Goal: Task Accomplishment & Management: Use online tool/utility

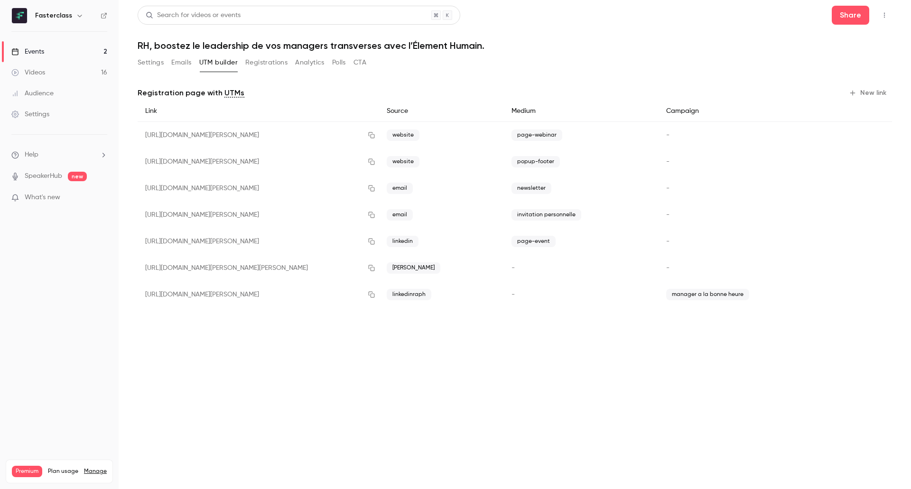
click at [83, 49] on link "Events 2" at bounding box center [59, 51] width 119 height 21
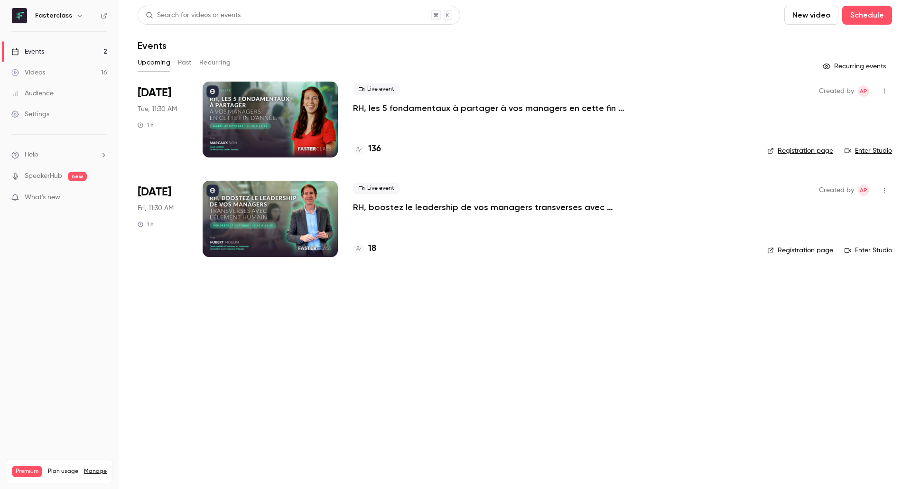
click at [408, 207] on p "RH, boostez le leadership de vos managers transverses avec l’Élement Humain." at bounding box center [495, 207] width 285 height 11
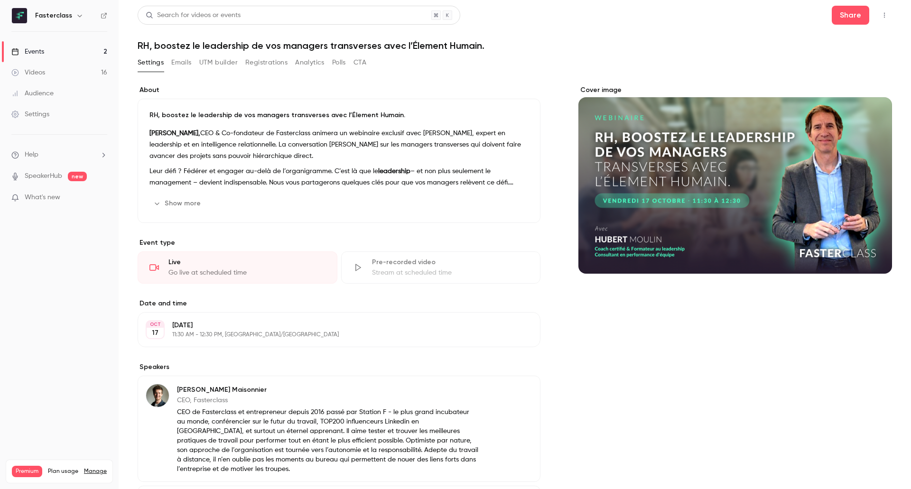
click at [270, 67] on button "Registrations" at bounding box center [266, 62] width 42 height 15
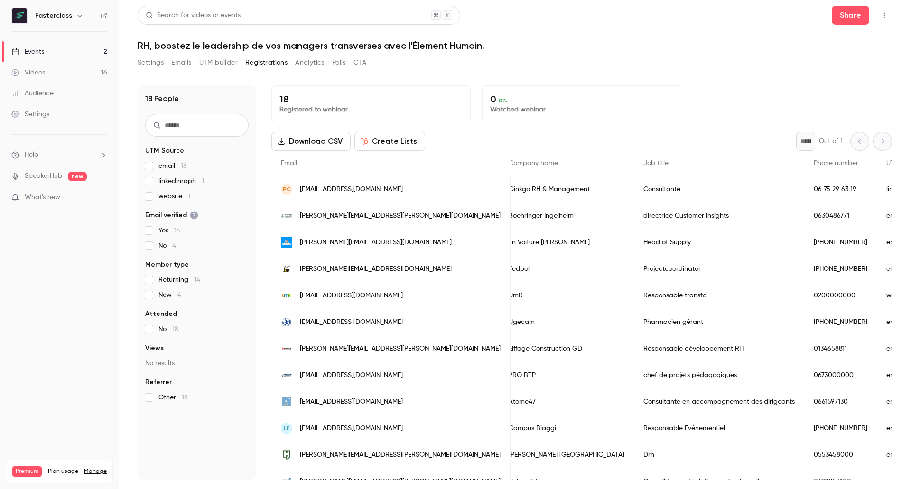
scroll to position [0, 324]
click at [48, 50] on link "Events 2" at bounding box center [59, 51] width 119 height 21
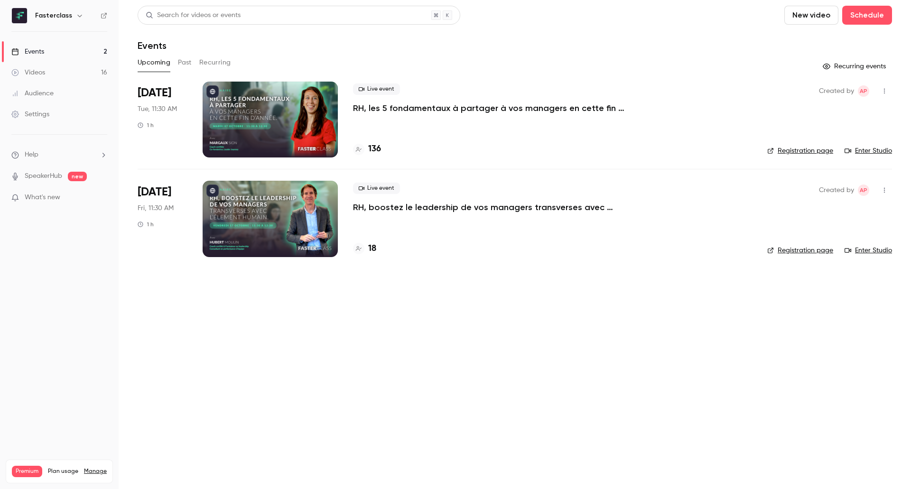
click at [367, 105] on p "RH, les 5 fondamentaux à partager à vos managers en cette fin d’année." at bounding box center [495, 108] width 285 height 11
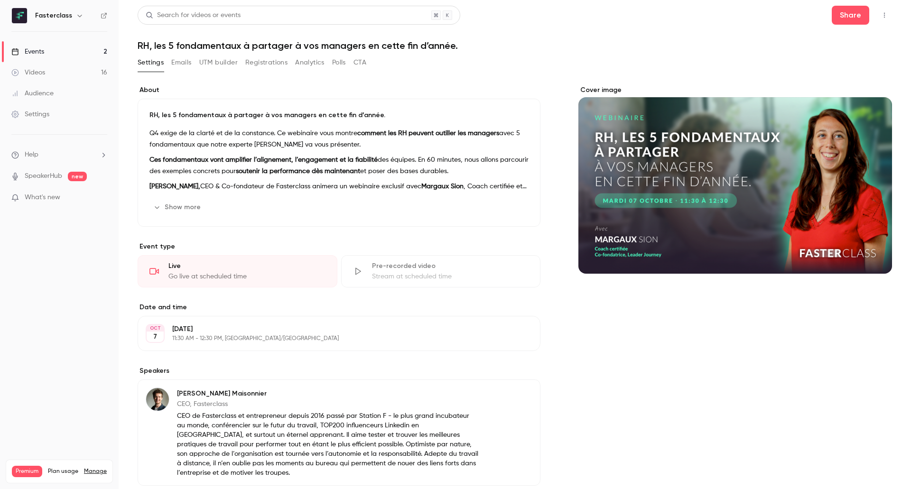
click at [264, 64] on button "Registrations" at bounding box center [266, 62] width 42 height 15
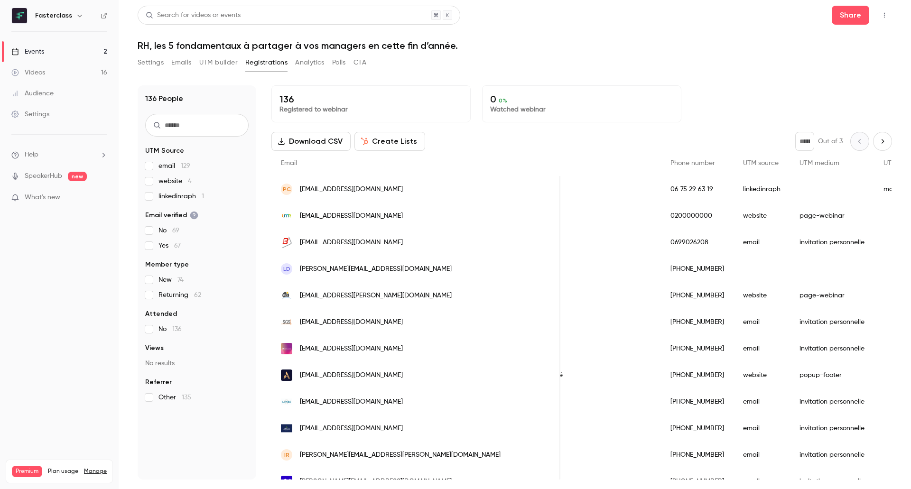
scroll to position [0, 631]
